Goal: Task Accomplishment & Management: Manage account settings

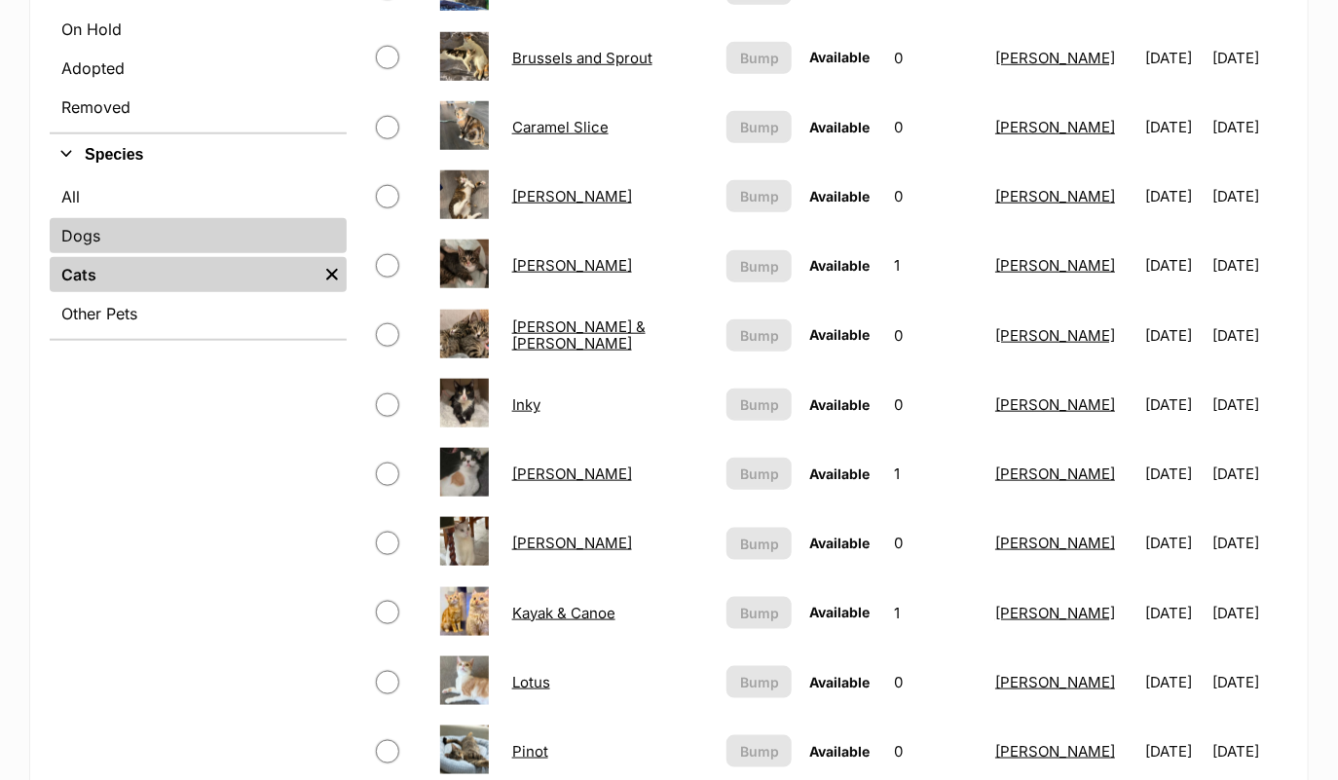
scroll to position [611, 0]
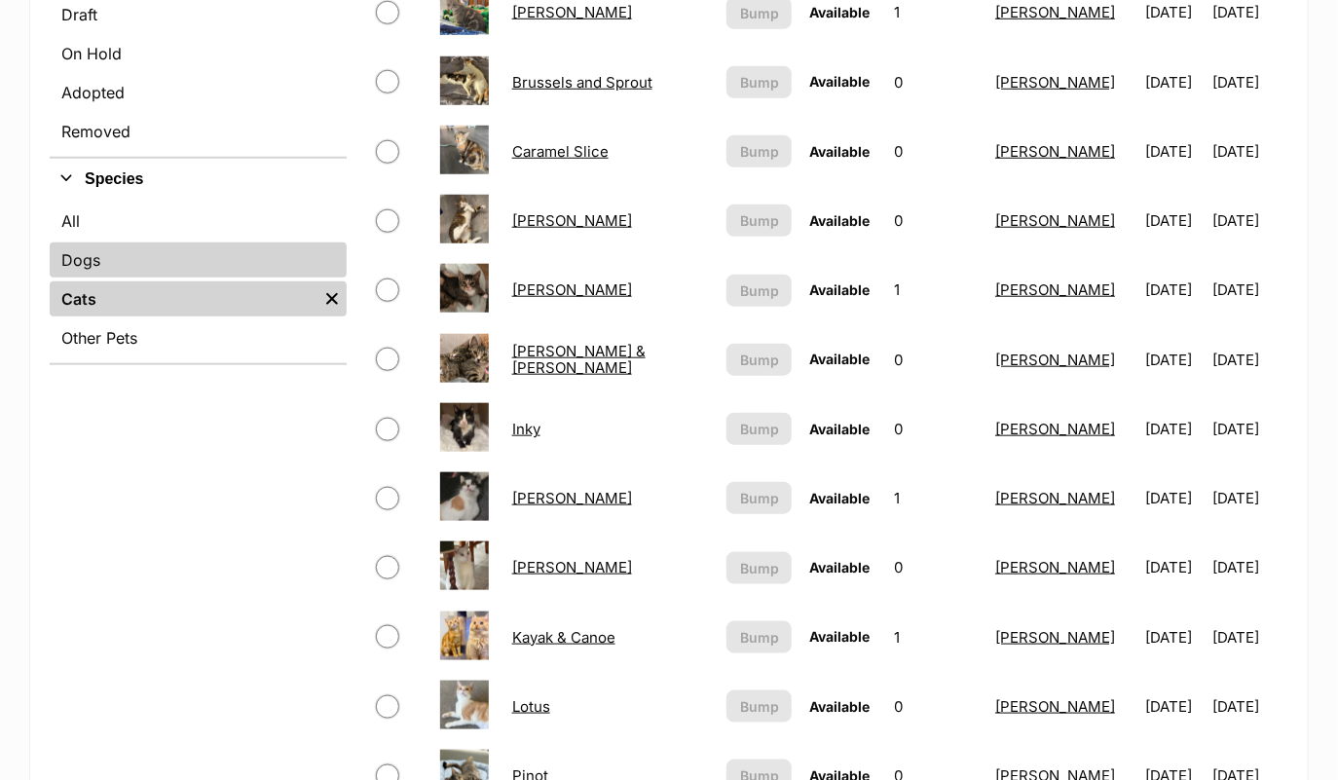
click at [130, 260] on link "Dogs" at bounding box center [198, 259] width 297 height 35
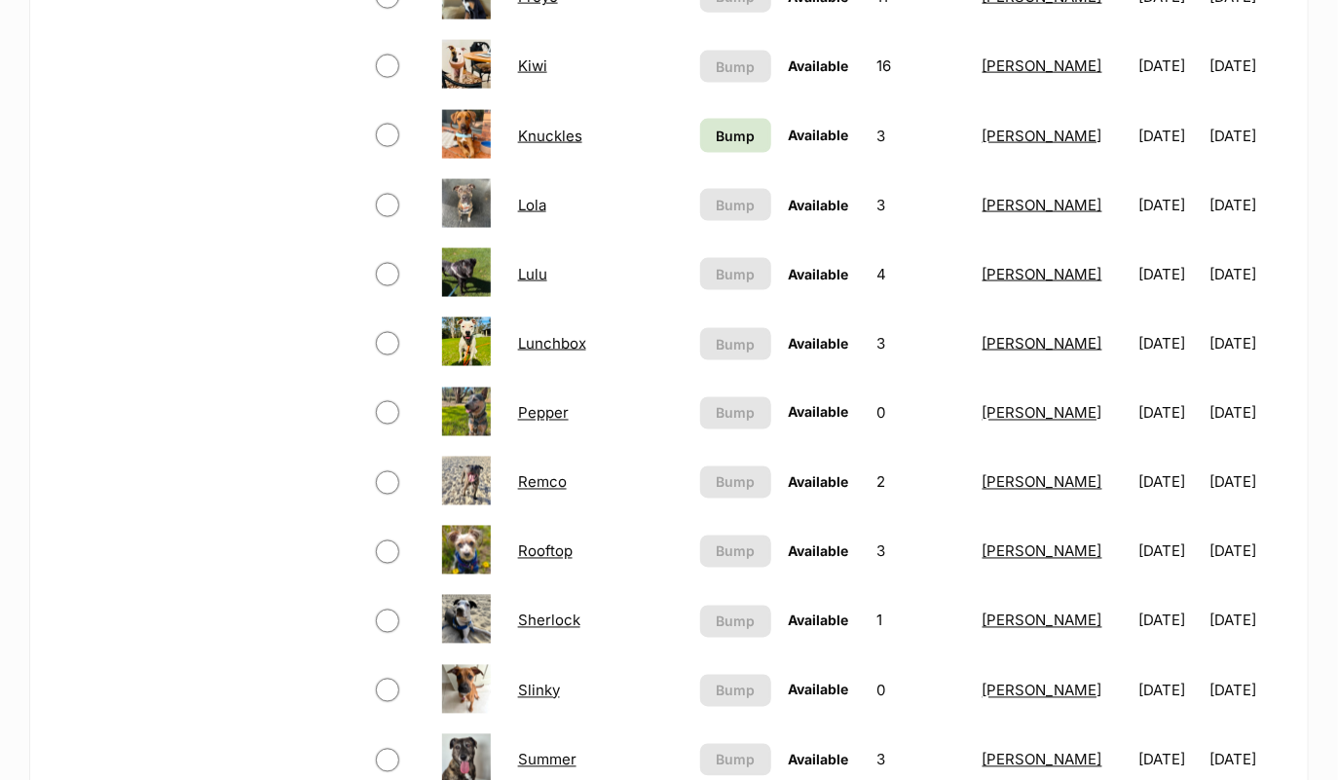
scroll to position [1116, 0]
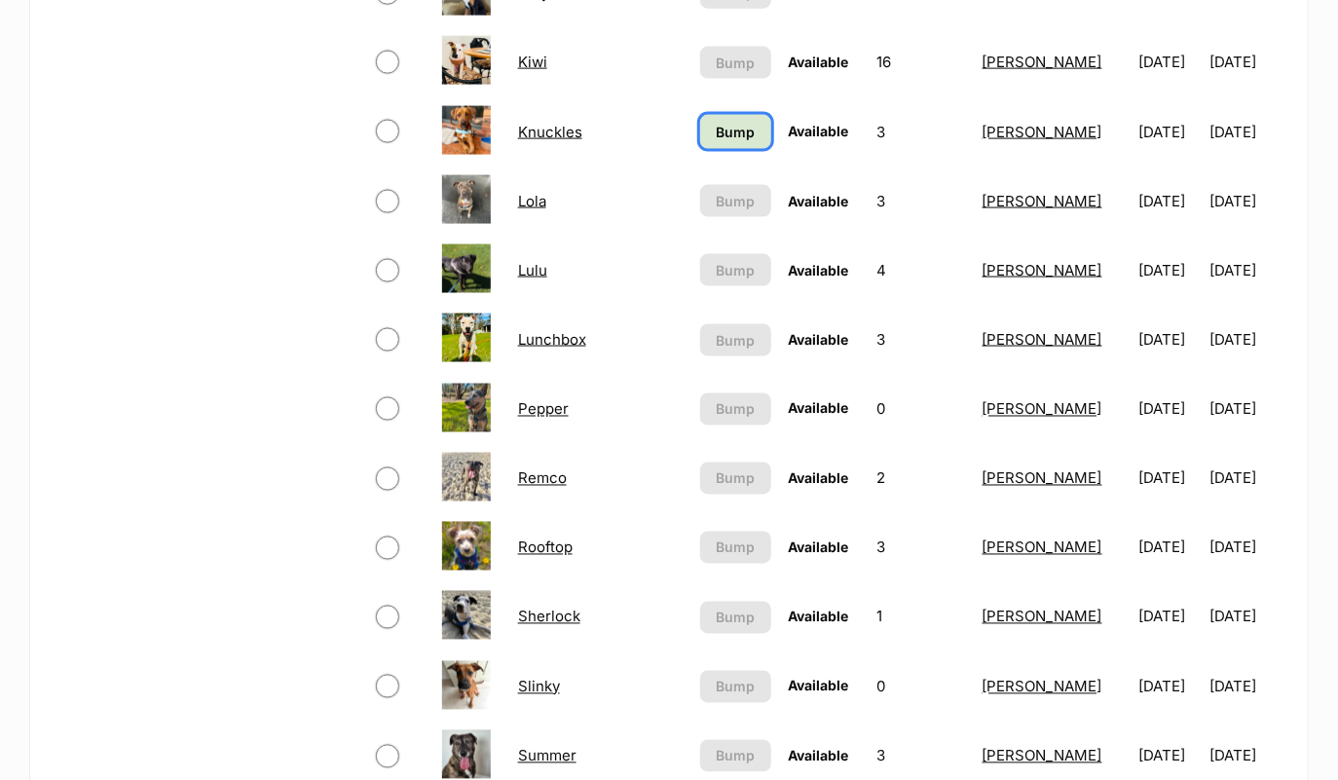
click at [716, 122] on span "Bump" at bounding box center [735, 132] width 39 height 20
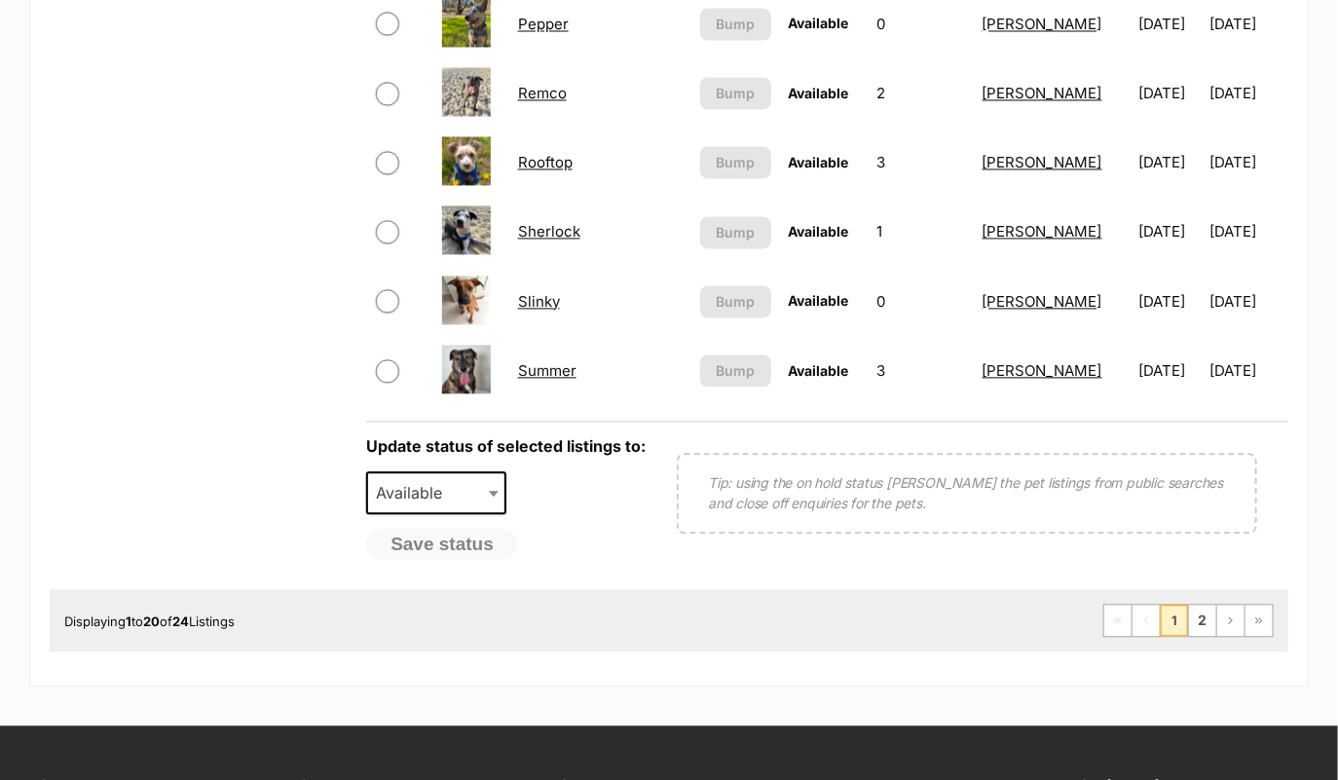
scroll to position [1477, 0]
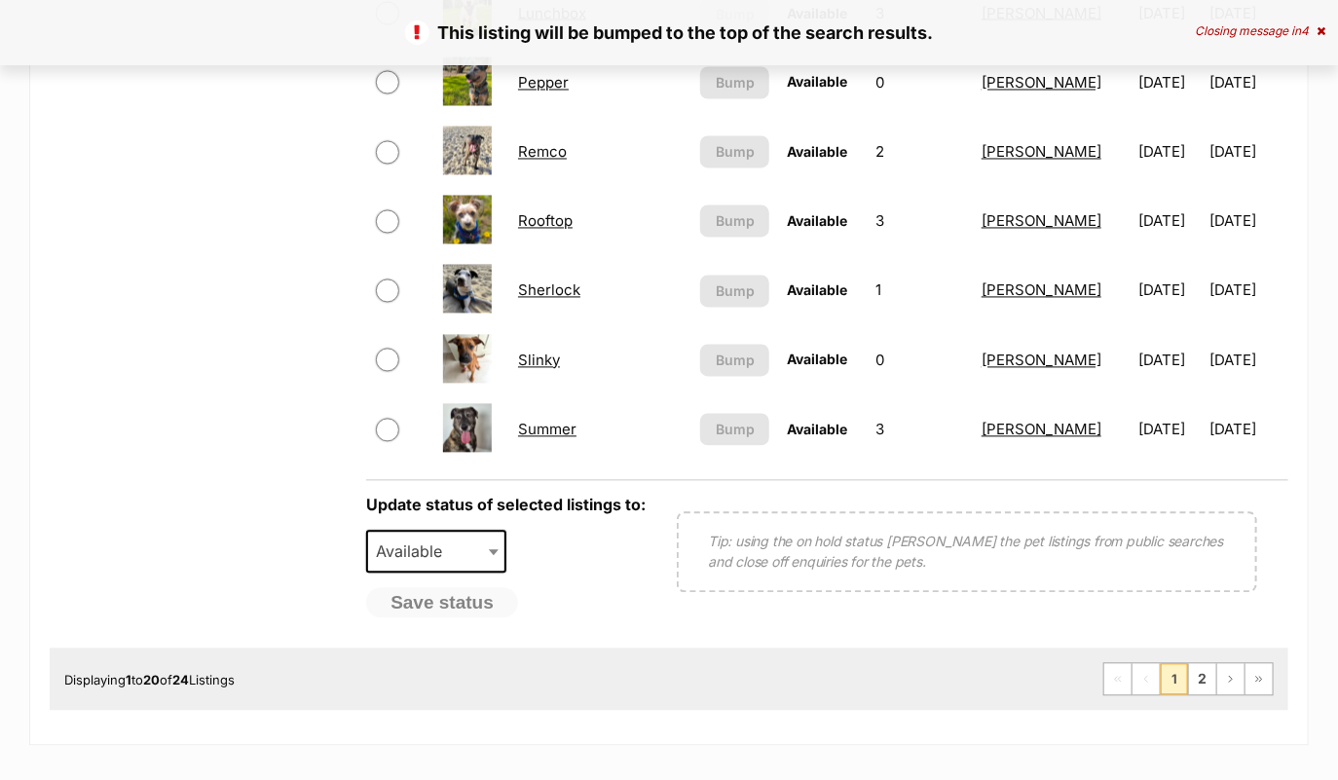
scroll to position [1410, 0]
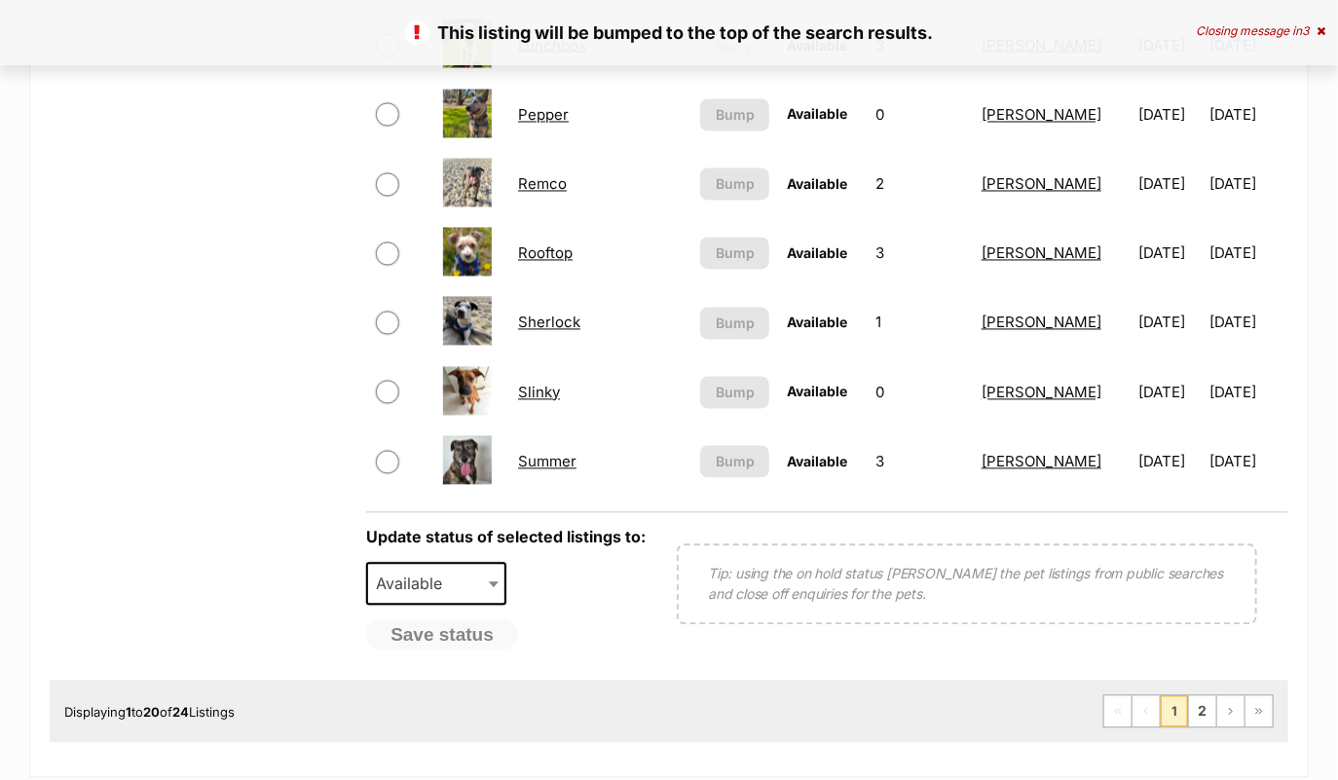
click at [560, 249] on link "Rooftop" at bounding box center [545, 253] width 55 height 19
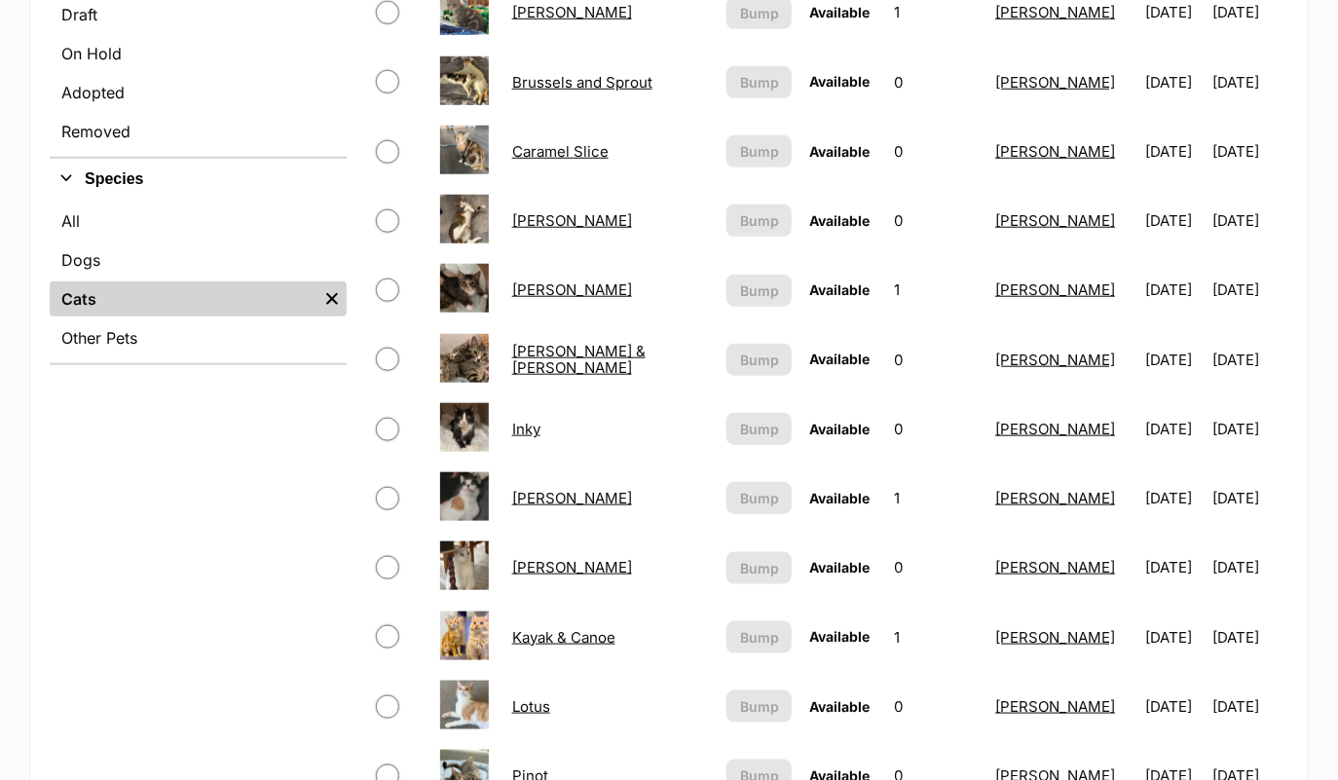
scroll to position [611, 0]
click at [563, 214] on link "[PERSON_NAME]" at bounding box center [572, 220] width 120 height 19
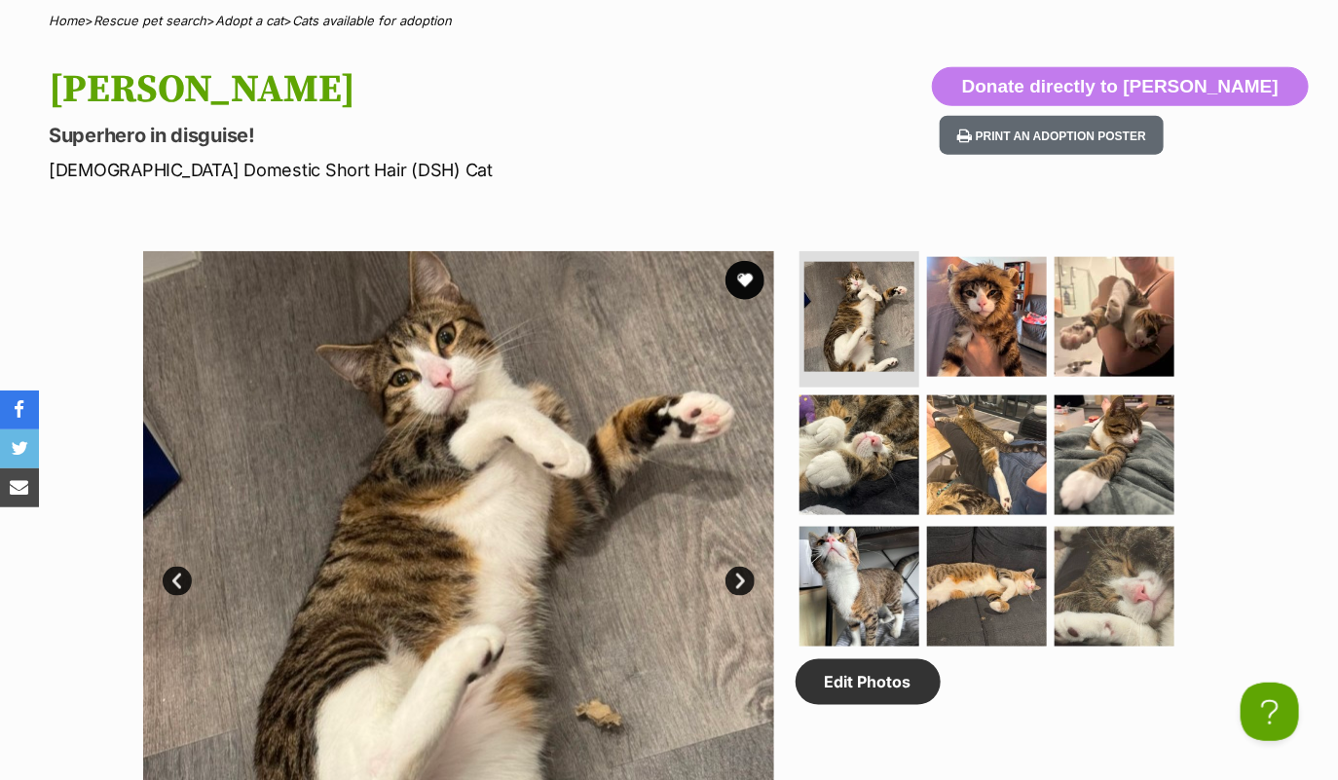
scroll to position [497, 0]
